Goal: Transaction & Acquisition: Download file/media

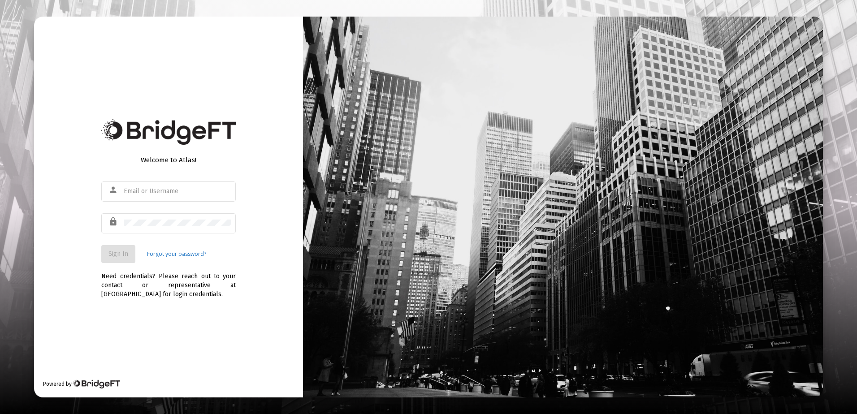
click at [150, 186] on div at bounding box center [178, 191] width 108 height 22
click at [129, 193] on input "text" at bounding box center [178, 191] width 108 height 7
click at [110, 260] on button "Sign In" at bounding box center [118, 254] width 34 height 18
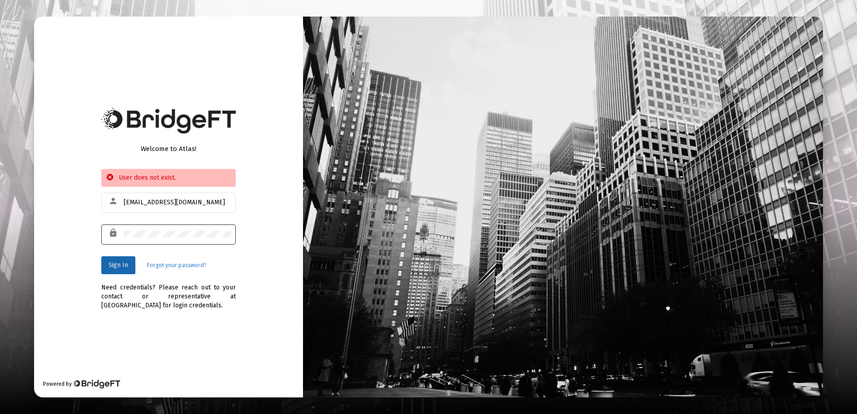
click at [140, 229] on div at bounding box center [178, 234] width 108 height 22
click at [195, 200] on input "[EMAIL_ADDRESS][DOMAIN_NAME]" at bounding box center [178, 202] width 108 height 7
type input "[EMAIL_ADDRESS][DOMAIN_NAME]"
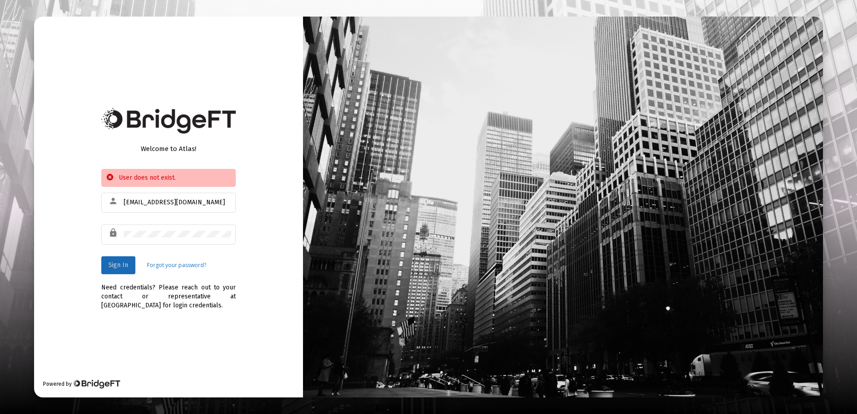
click at [128, 268] on span "Sign In" at bounding box center [118, 265] width 20 height 8
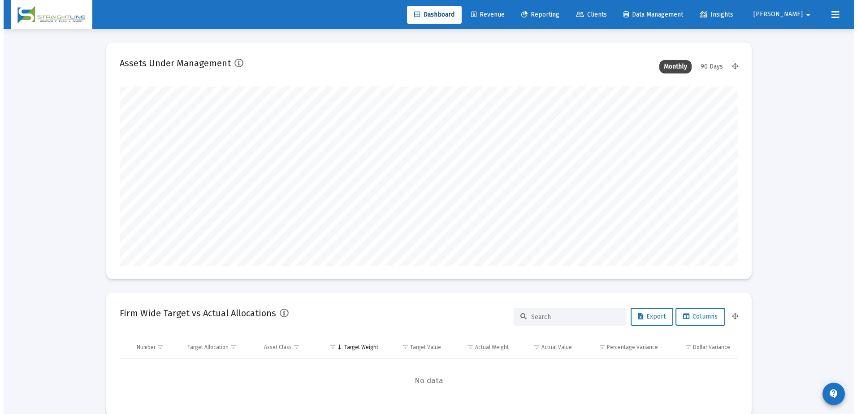
scroll to position [179, 333]
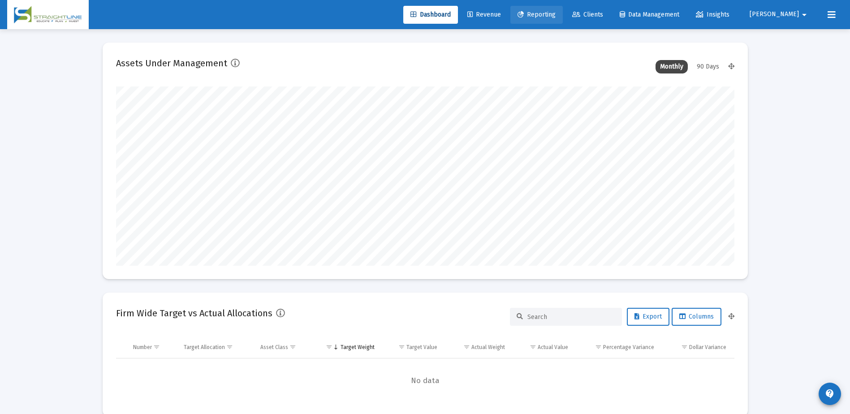
click at [563, 20] on link "Reporting" at bounding box center [536, 15] width 52 height 18
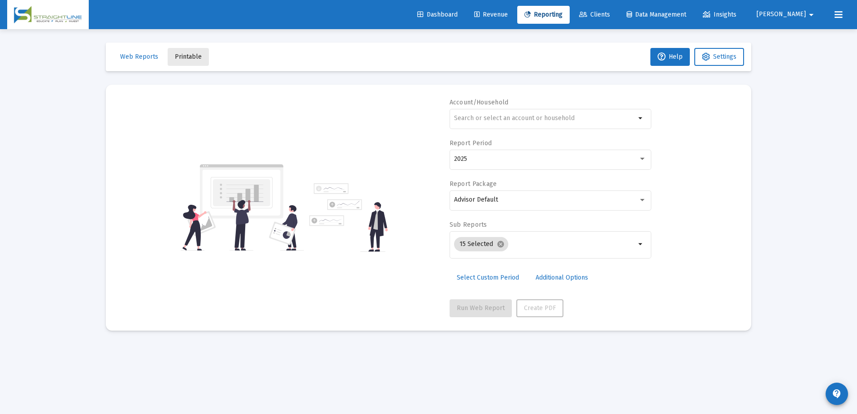
click at [195, 58] on span "Printable" at bounding box center [188, 57] width 27 height 8
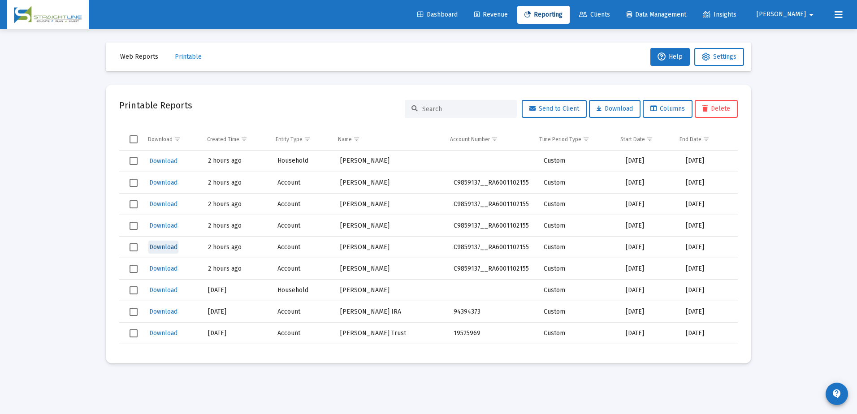
click at [173, 249] on span "Download" at bounding box center [163, 247] width 28 height 8
click at [163, 226] on span "Download" at bounding box center [163, 226] width 28 height 8
click at [173, 181] on span "Download" at bounding box center [163, 183] width 28 height 8
click at [820, 254] on div "Loading... Web Reports Printable Help Settings Printable Reports Send to Client…" at bounding box center [428, 207] width 857 height 414
click at [171, 177] on button "Download" at bounding box center [163, 182] width 30 height 13
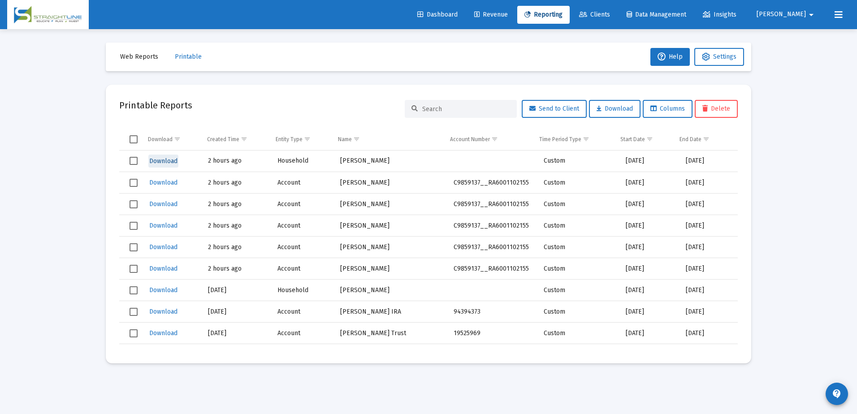
click at [173, 159] on span "Download" at bounding box center [163, 161] width 28 height 8
